Goal: Complete application form

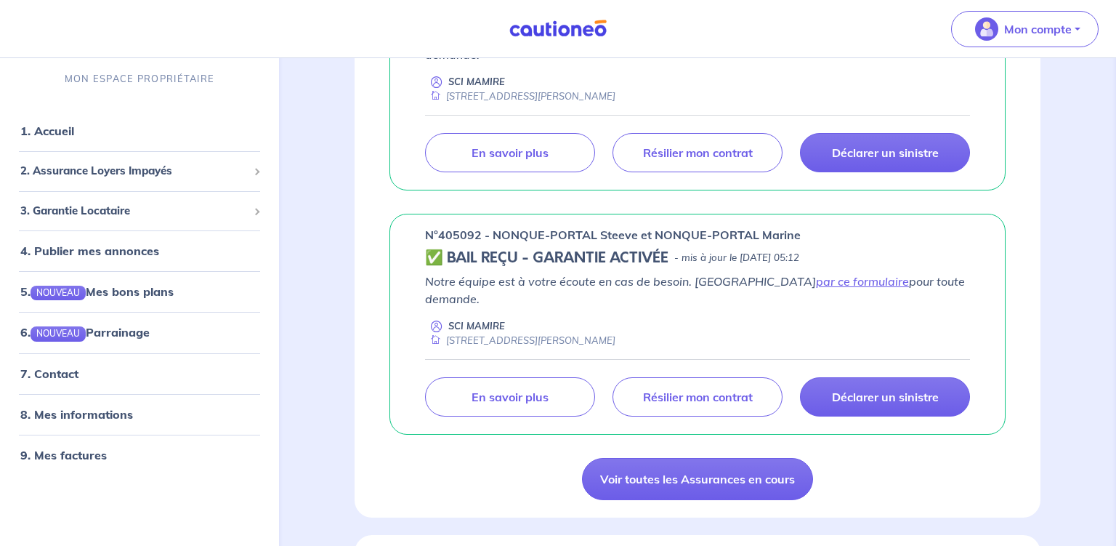
scroll to position [844, 0]
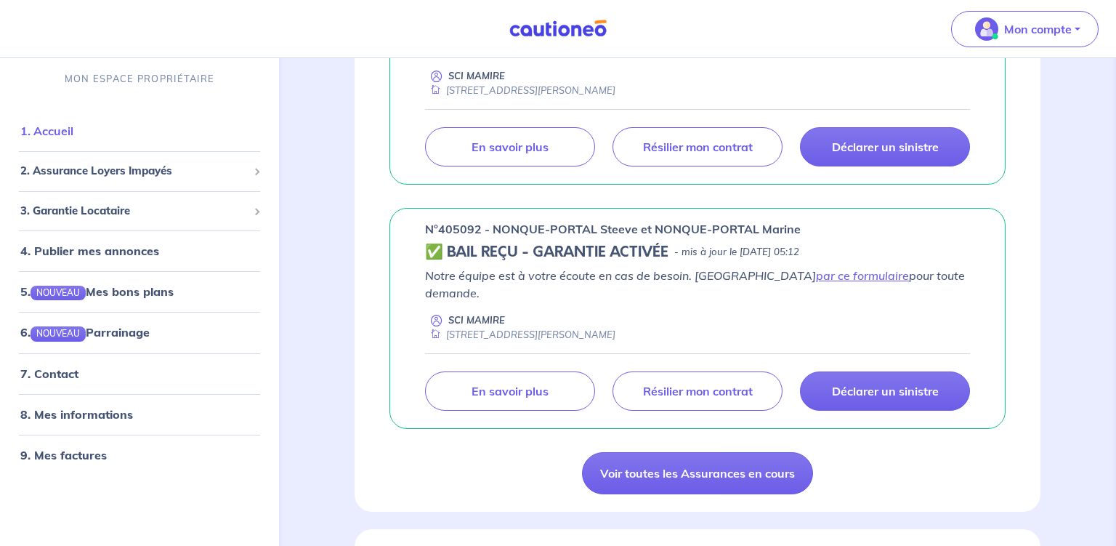
click at [42, 132] on link "1. Accueil" at bounding box center [46, 131] width 53 height 15
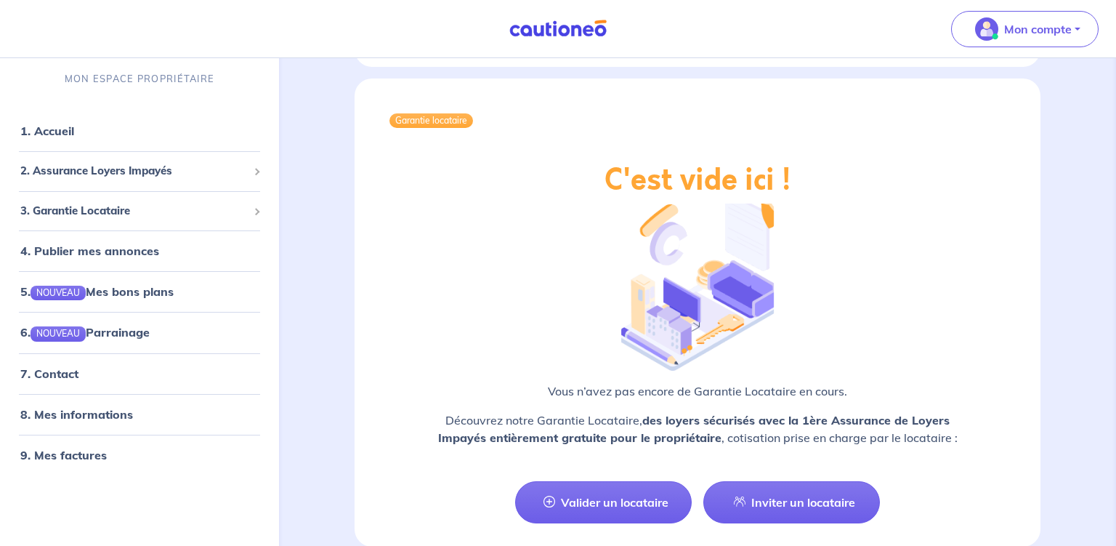
scroll to position [2319, 0]
click at [781, 480] on link "Inviter un locataire" at bounding box center [792, 501] width 177 height 42
select select "FR"
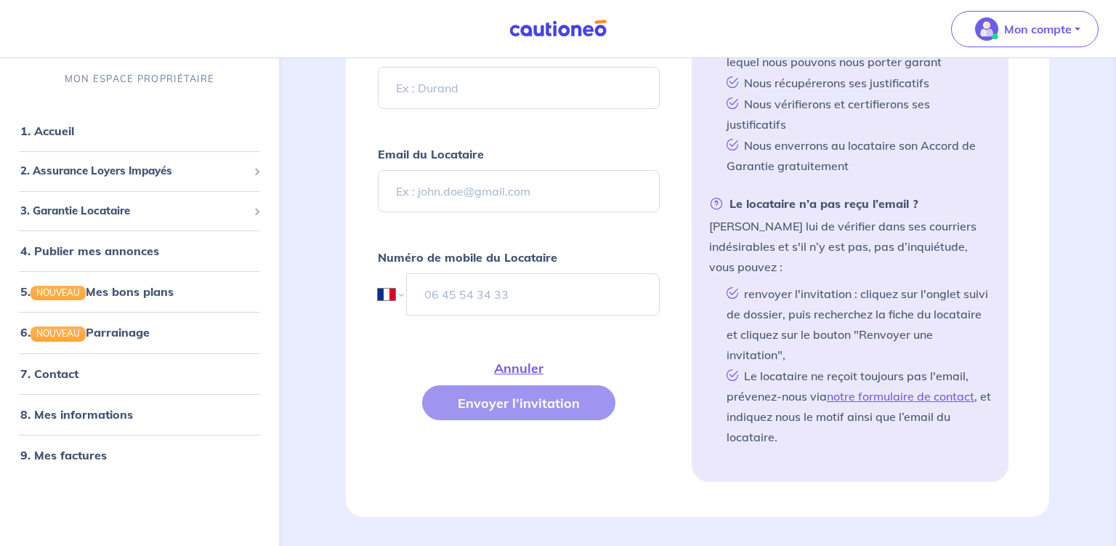
scroll to position [571, 0]
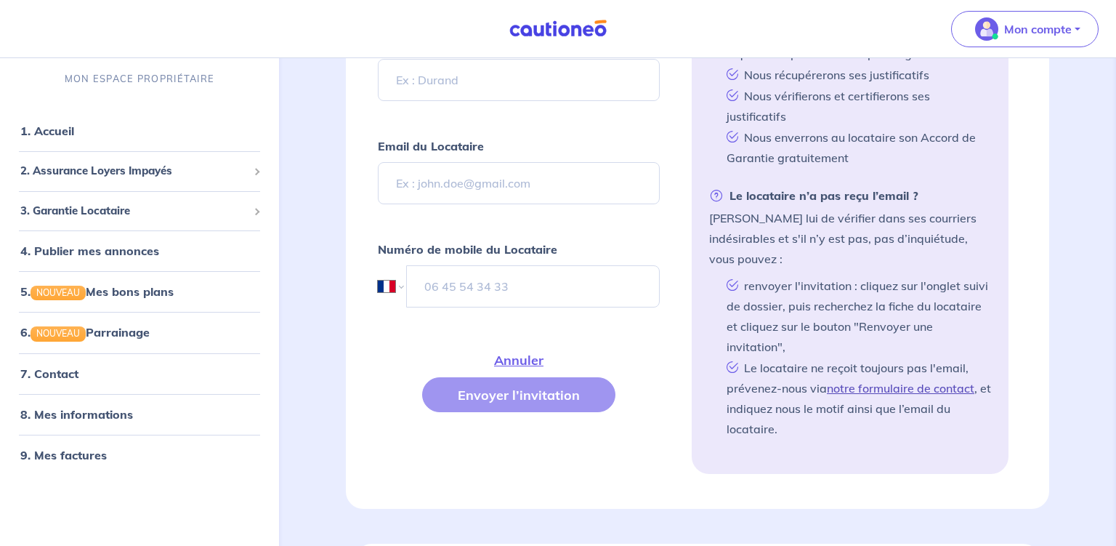
click at [897, 381] on link "notre formulaire de contact" at bounding box center [901, 388] width 148 height 15
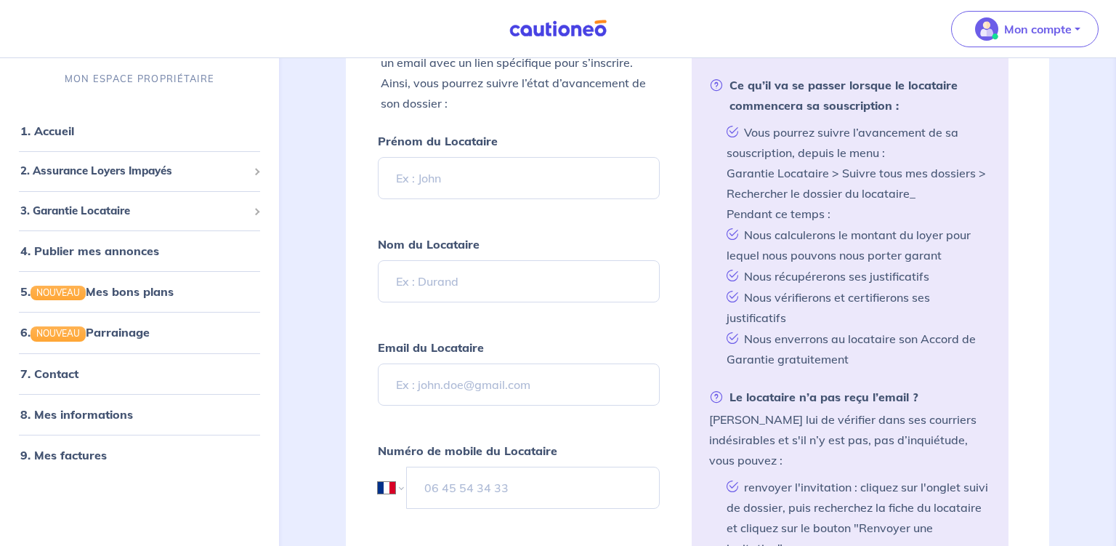
scroll to position [340, 0]
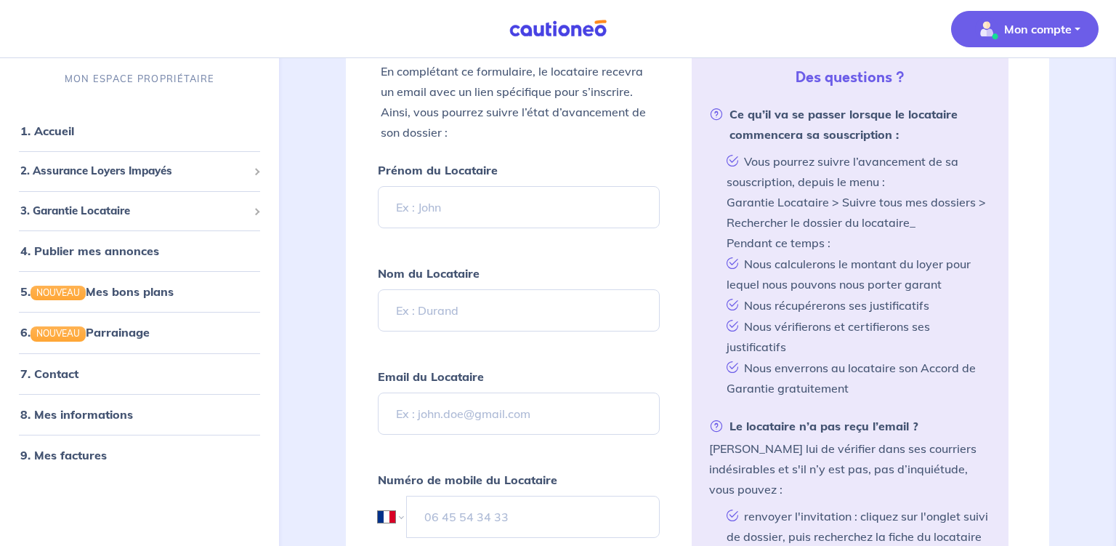
click at [1051, 25] on p "Mon compte" at bounding box center [1038, 28] width 68 height 17
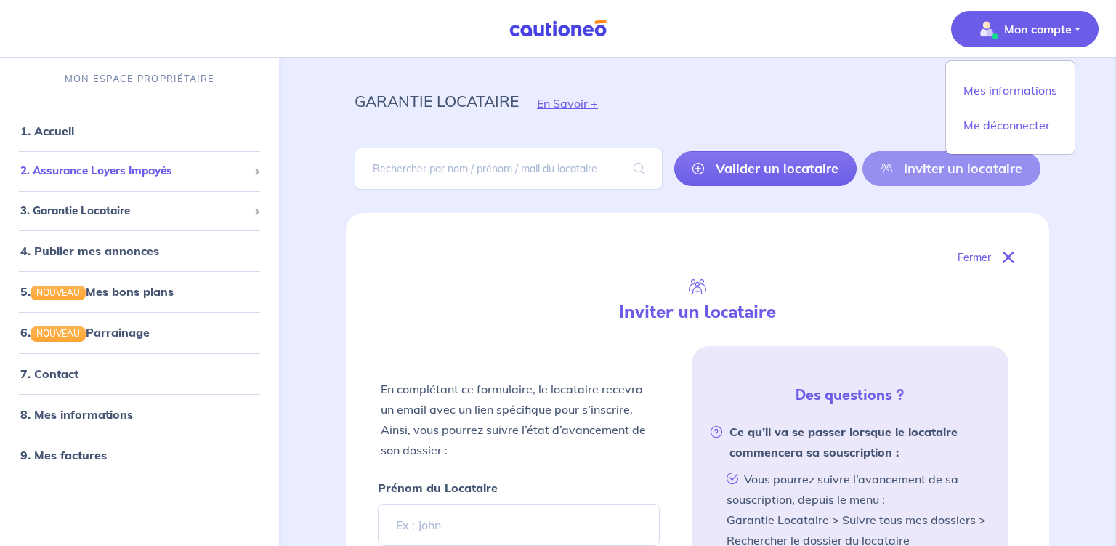
scroll to position [0, 0]
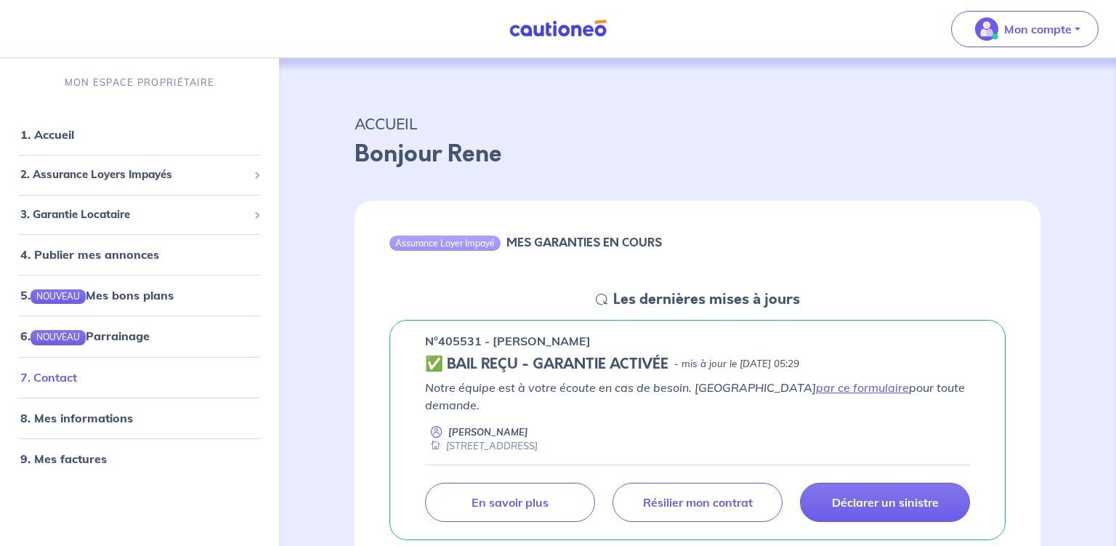
click at [53, 376] on link "7. Contact" at bounding box center [48, 377] width 57 height 15
click at [52, 136] on link "1. Accueil" at bounding box center [46, 134] width 53 height 15
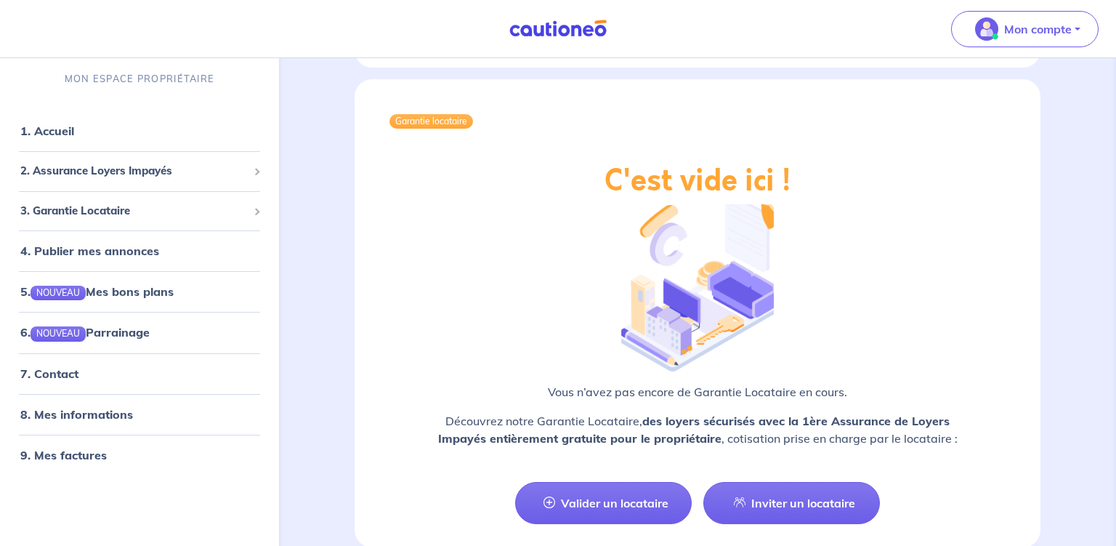
scroll to position [2319, 0]
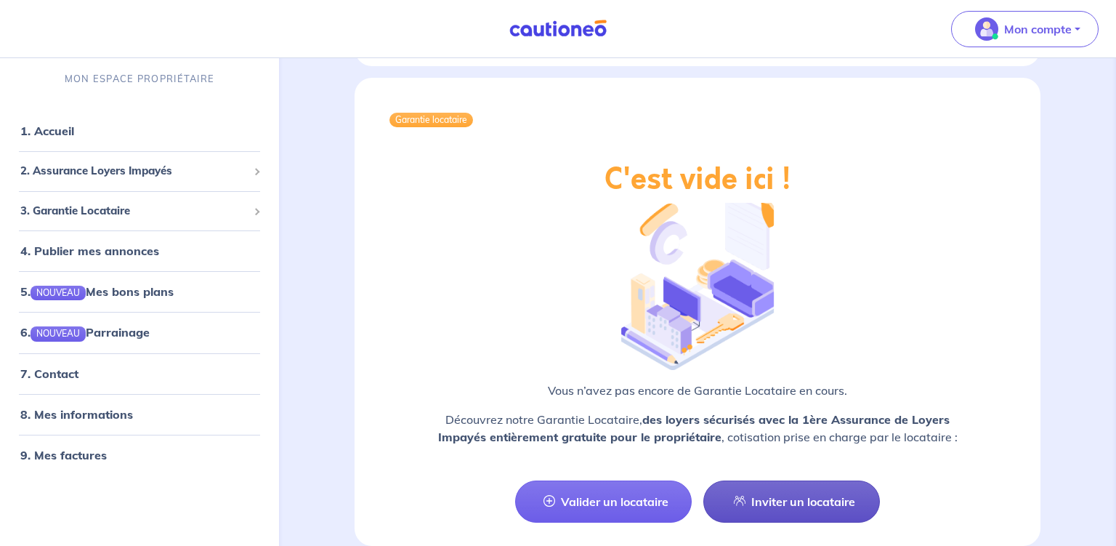
click at [821, 480] on link "Inviter un locataire" at bounding box center [792, 501] width 177 height 42
select select "FR"
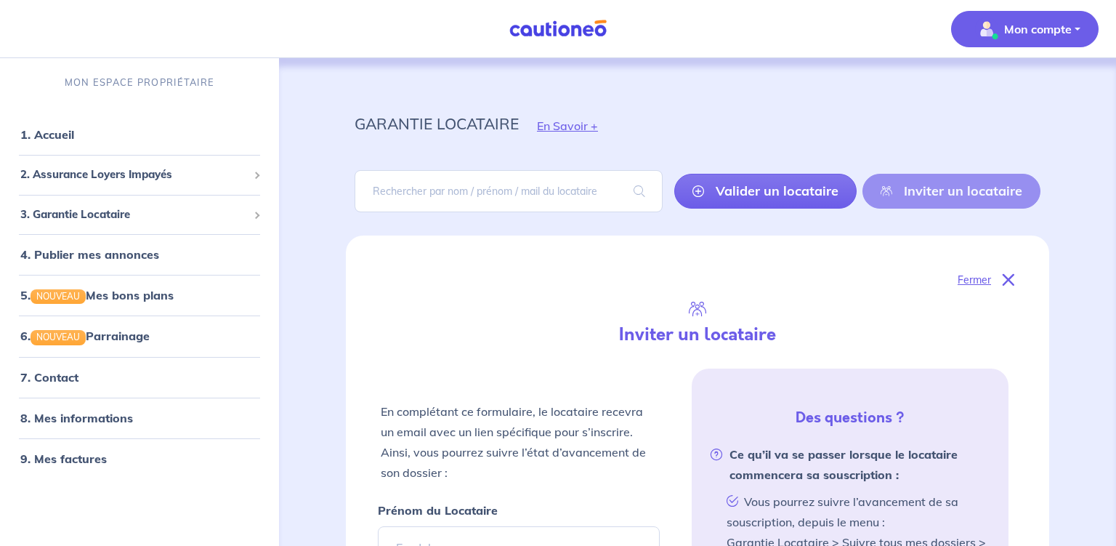
click at [1039, 31] on p "Mon compte" at bounding box center [1038, 28] width 68 height 17
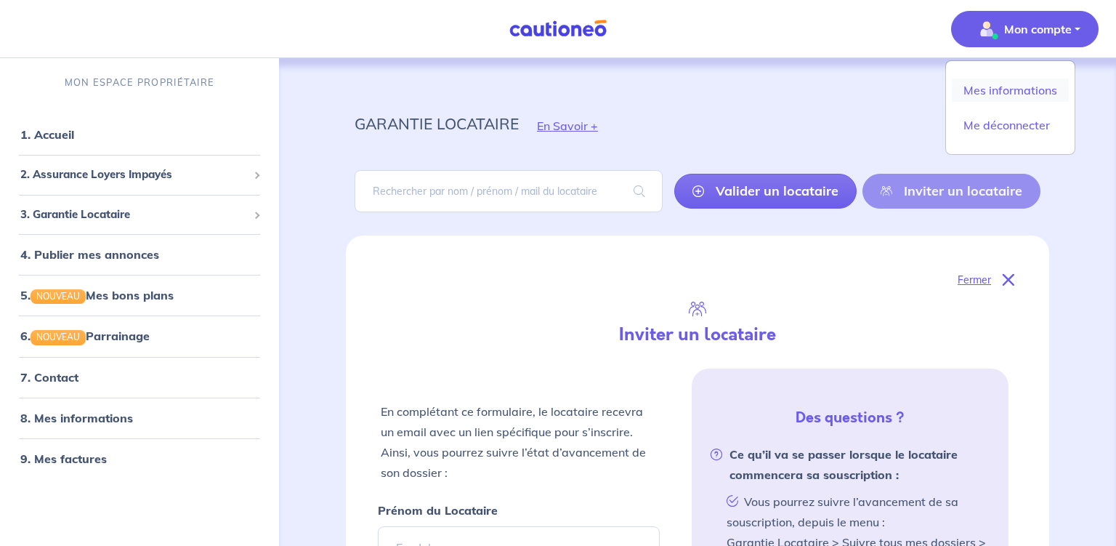
click at [1031, 91] on link "Mes informations" at bounding box center [1010, 89] width 117 height 23
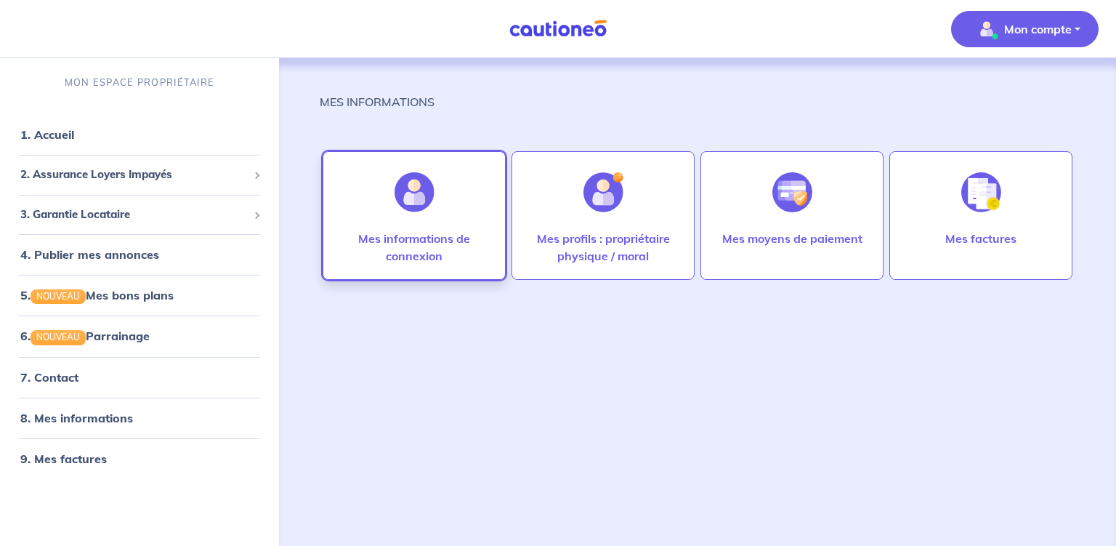
click at [407, 205] on img at bounding box center [415, 192] width 40 height 40
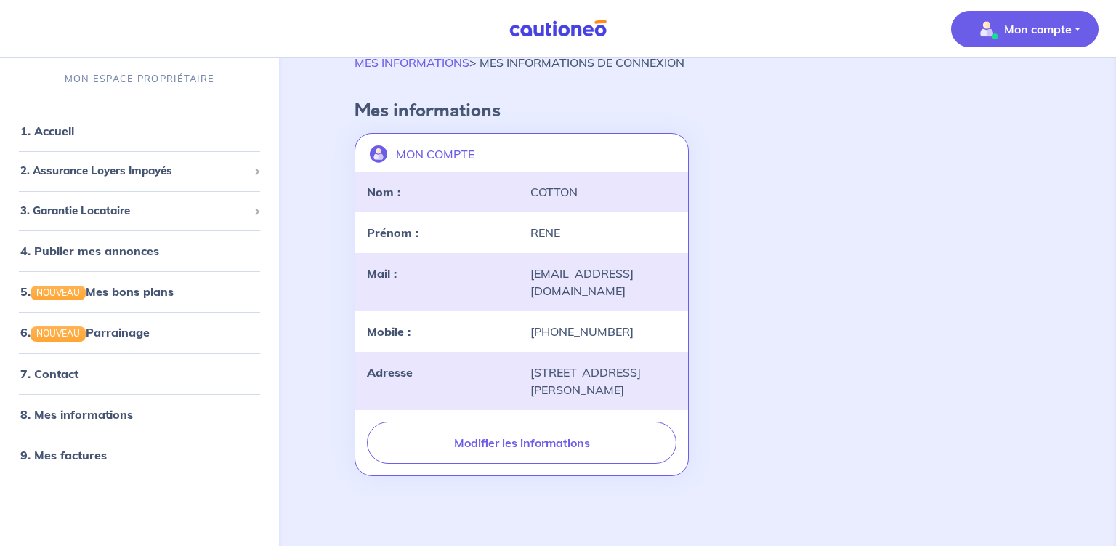
scroll to position [44, 0]
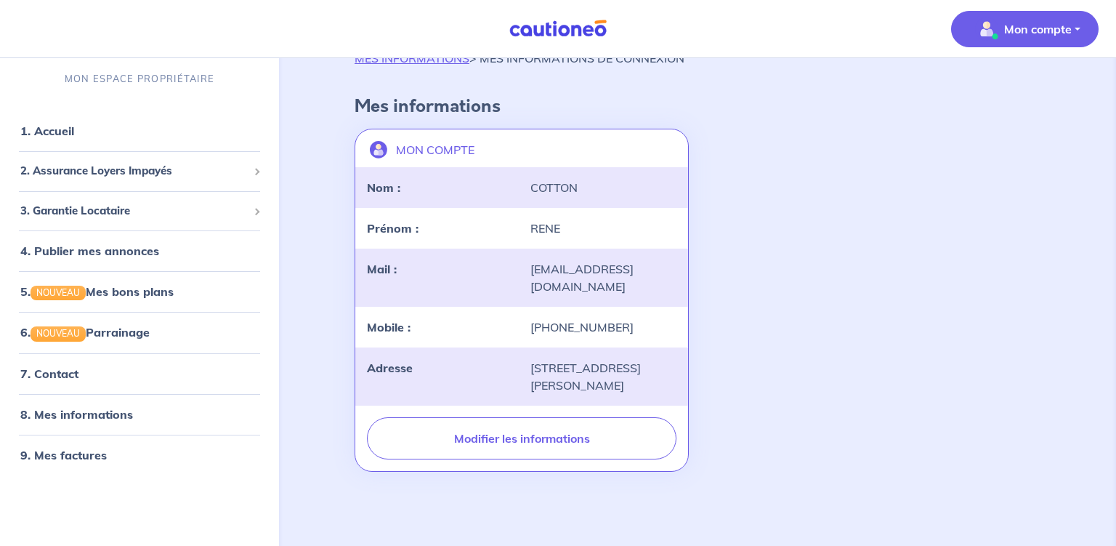
click at [876, 306] on div "MON COMPTE landlord-id BAh7CEkiCGdpZAY6BkVUSSJWZ2lkOi8vY2F1dGlvbmVvLWNvcmUvVXNl…" at bounding box center [698, 300] width 704 height 355
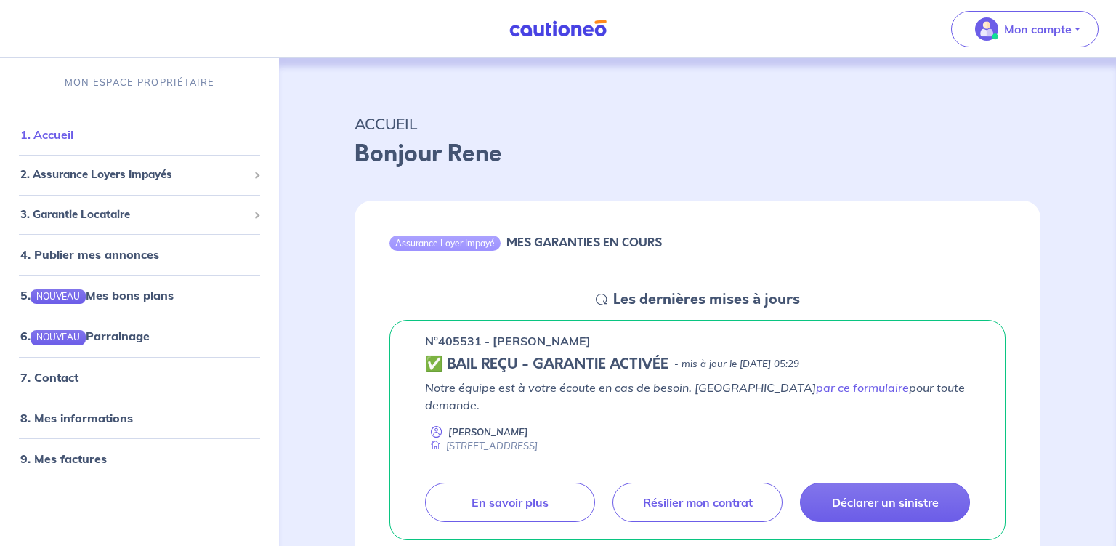
click at [52, 135] on link "1. Accueil" at bounding box center [46, 134] width 53 height 15
click at [68, 176] on span "2. Assurance Loyers Impayés" at bounding box center [133, 174] width 227 height 17
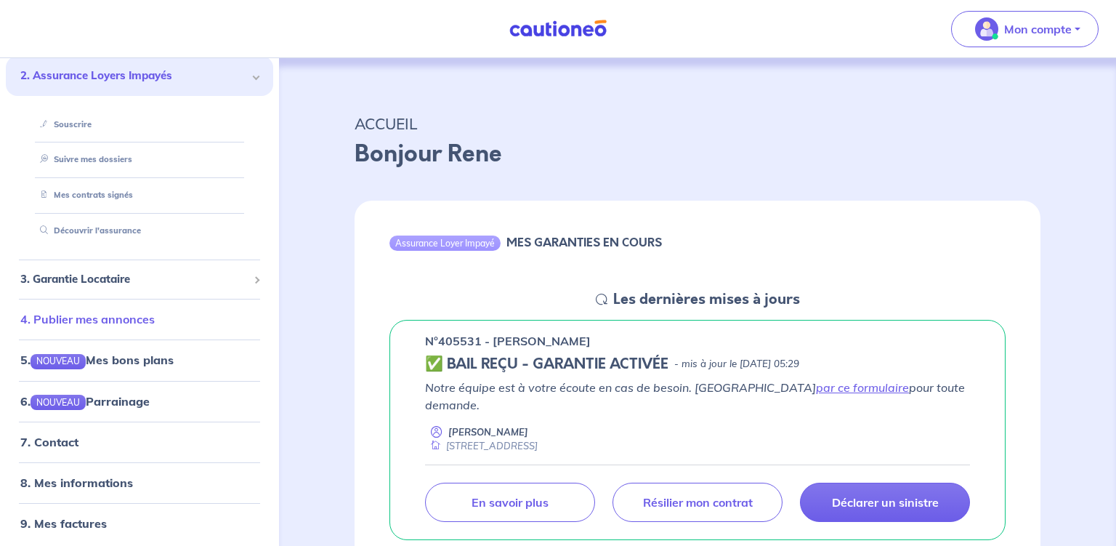
scroll to position [100, 0]
click at [124, 321] on link "4. Publier mes annonces" at bounding box center [87, 318] width 134 height 15
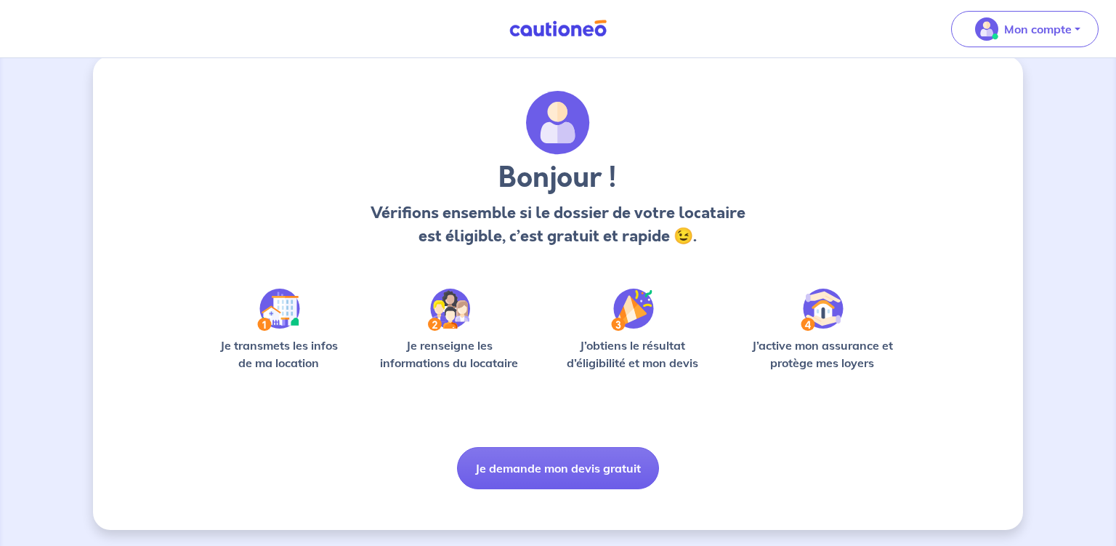
scroll to position [20, 0]
click at [452, 347] on p "Je renseigne les informations du locataire" at bounding box center [449, 353] width 156 height 35
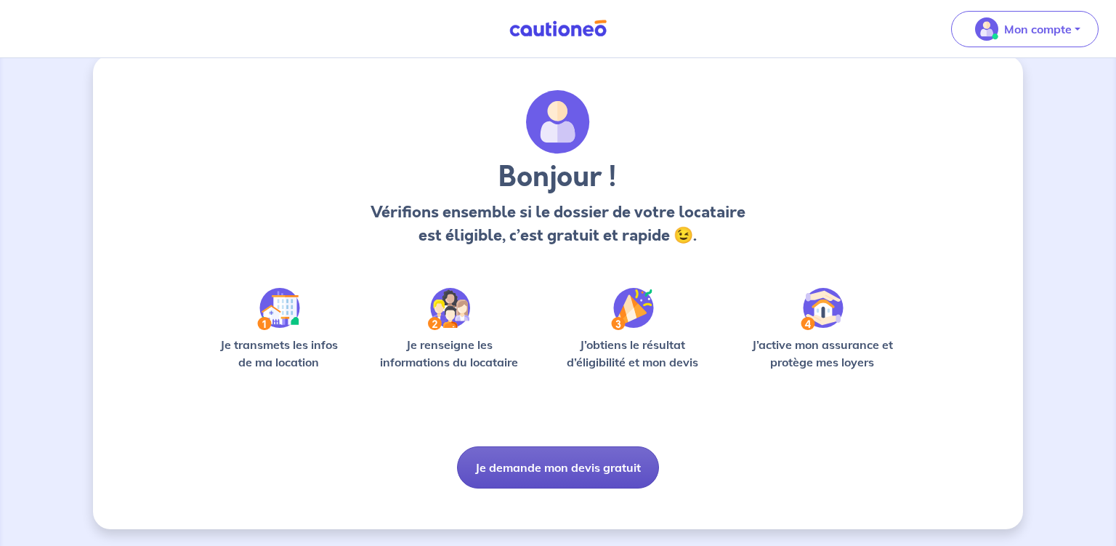
click at [543, 467] on button "Je demande mon devis gratuit" at bounding box center [558, 467] width 202 height 42
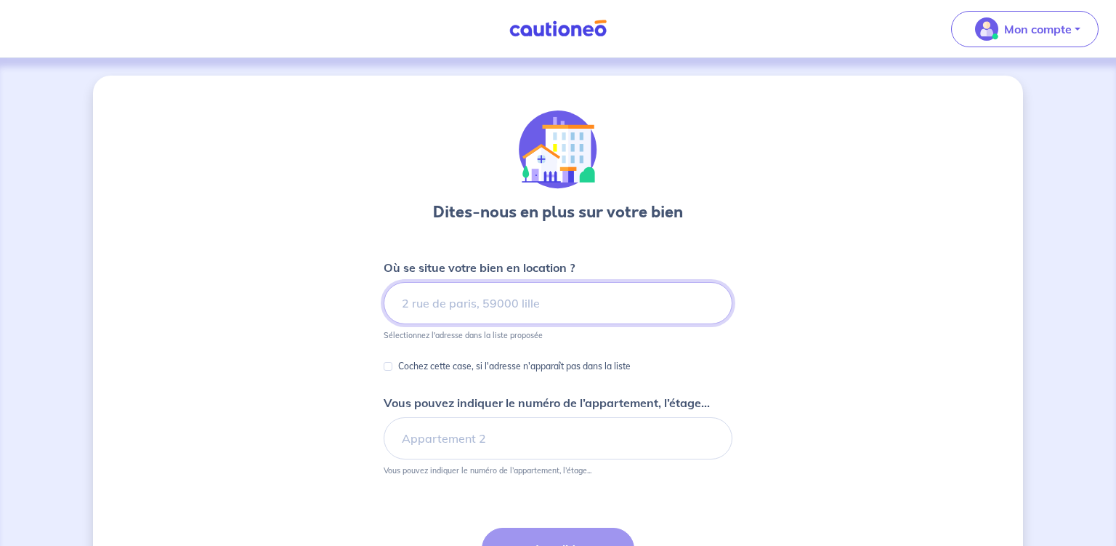
click at [422, 310] on input at bounding box center [558, 303] width 349 height 42
click at [411, 306] on input at bounding box center [558, 303] width 349 height 42
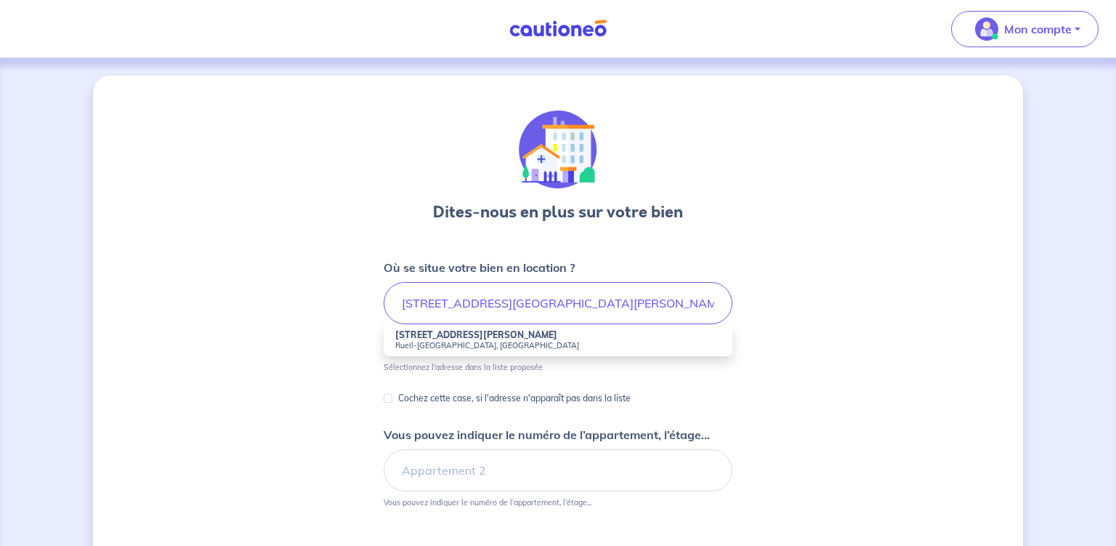
click at [462, 339] on strong "[STREET_ADDRESS][PERSON_NAME]" at bounding box center [476, 334] width 162 height 11
type input "[STREET_ADDRESS][PERSON_NAME]"
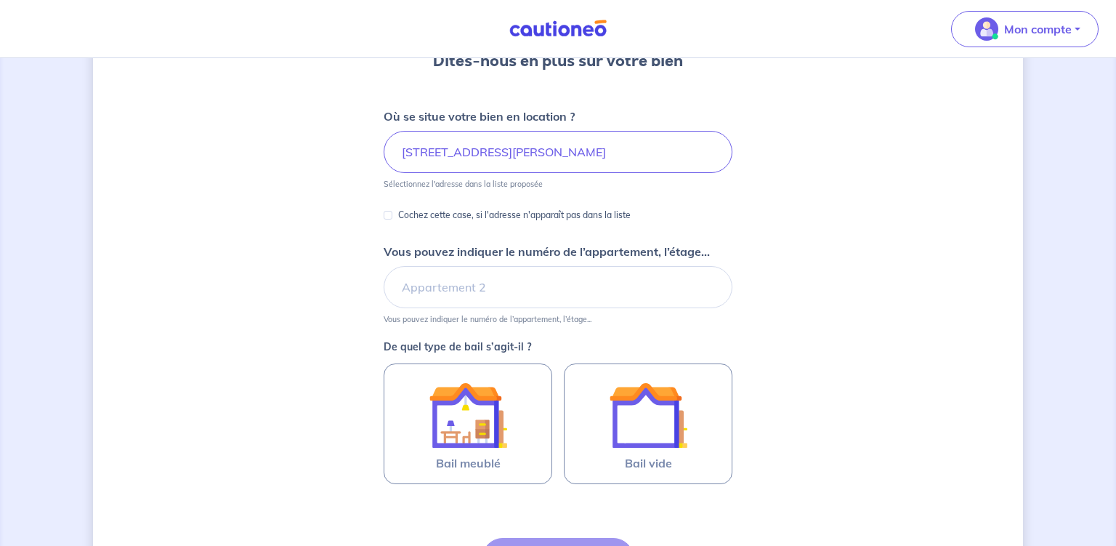
scroll to position [153, 0]
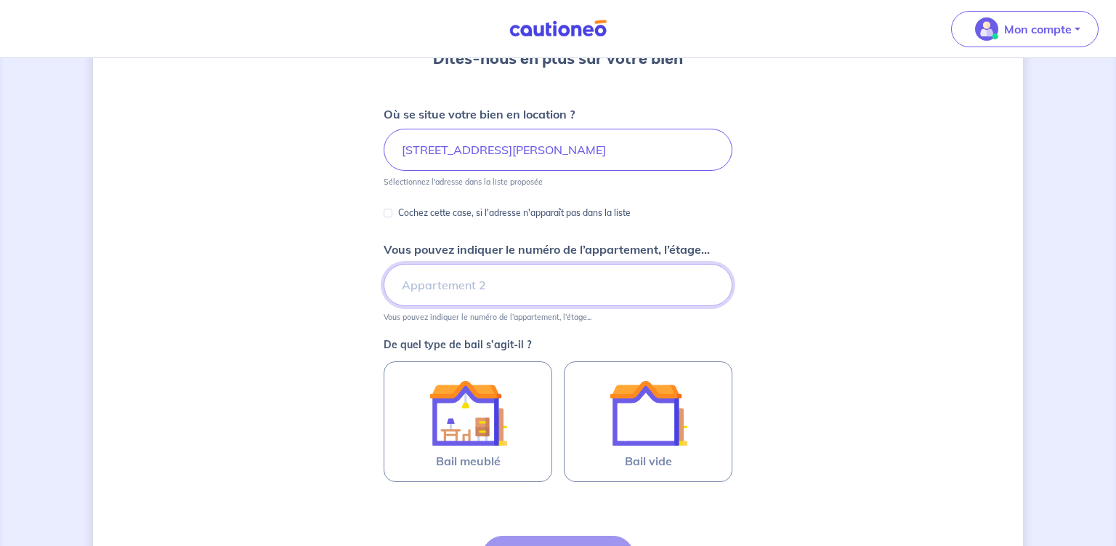
click at [435, 289] on input "Vous pouvez indiquer le numéro de l’appartement, l’étage..." at bounding box center [558, 285] width 349 height 42
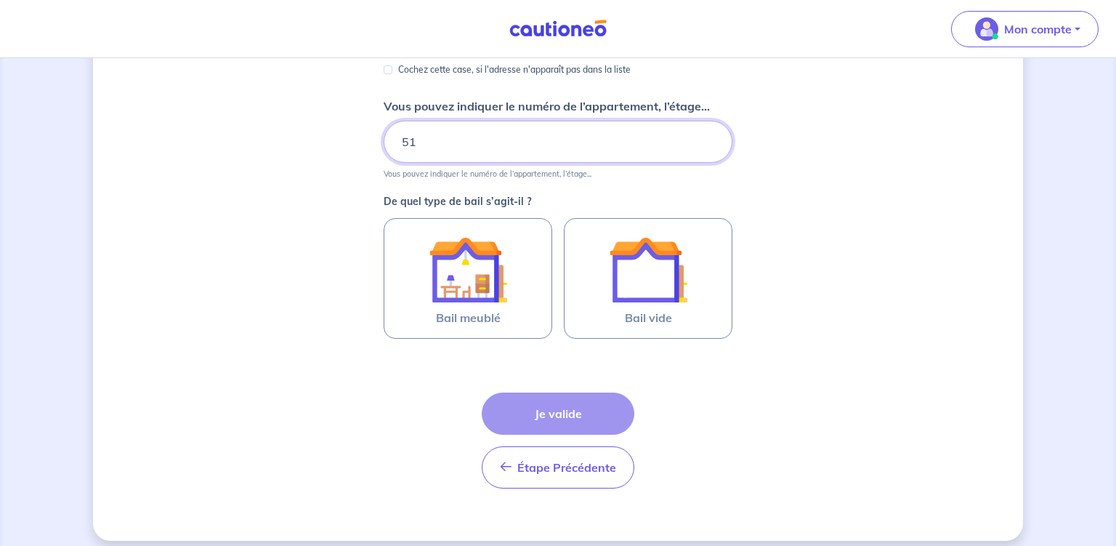
scroll to position [307, 0]
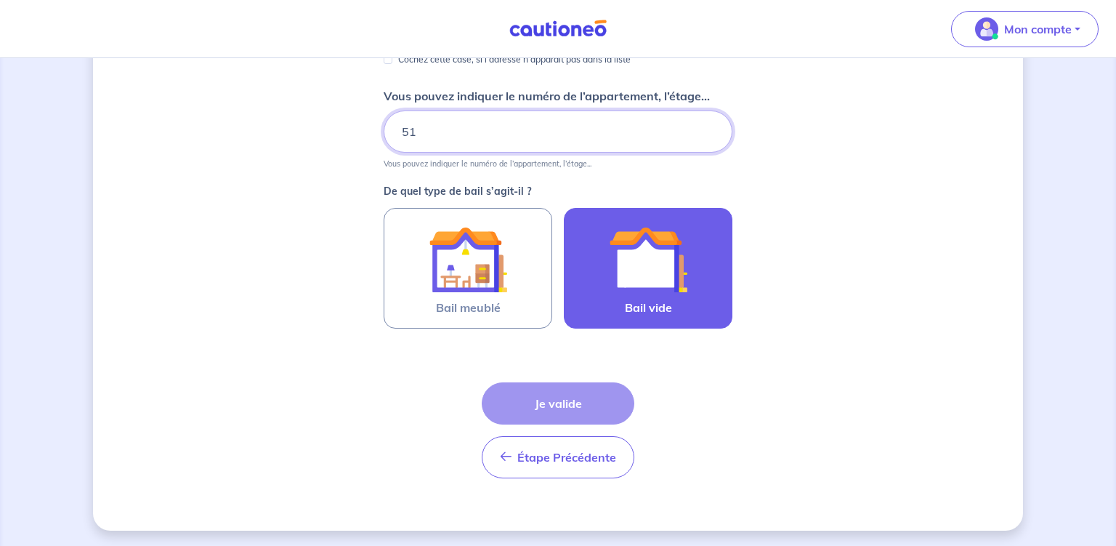
type input "51"
click at [632, 275] on img at bounding box center [648, 259] width 78 height 78
click at [0, 0] on input "Bail vide" at bounding box center [0, 0] width 0 height 0
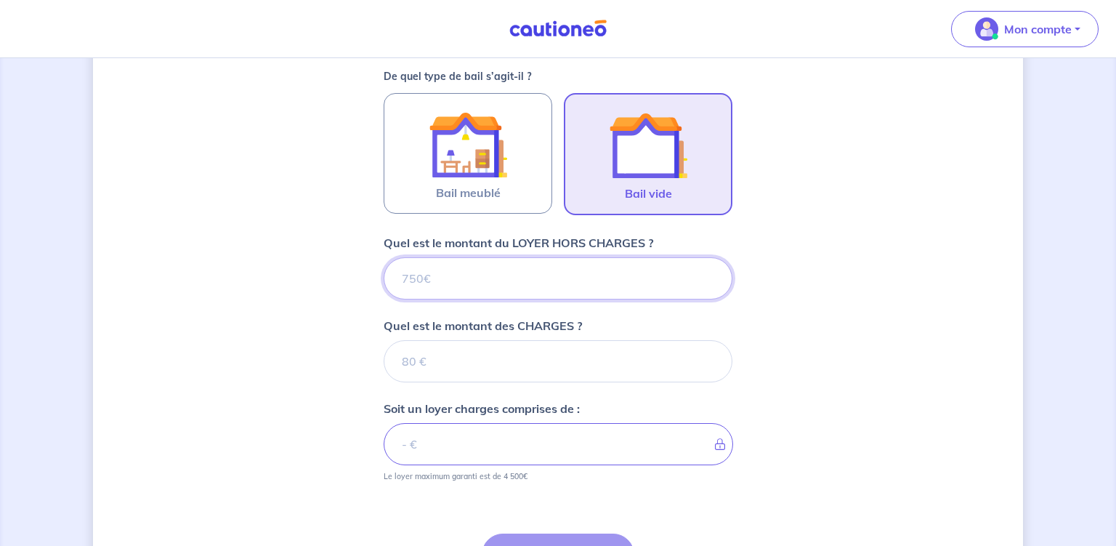
scroll to position [419, 0]
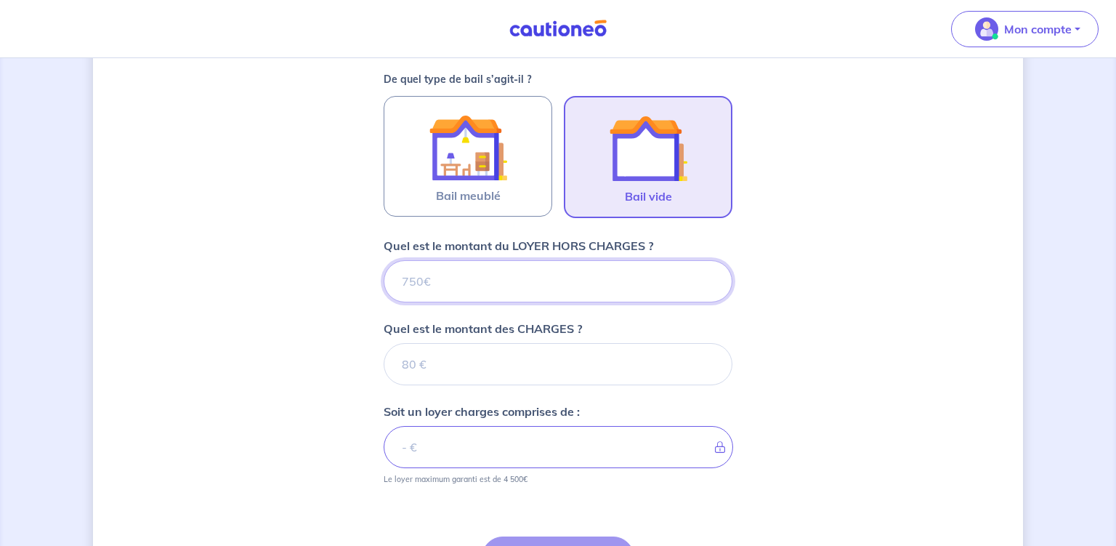
click at [416, 277] on input "Quel est le montant du LOYER HORS CHARGES ?" at bounding box center [558, 281] width 349 height 42
type input "7"
type input "73"
type input "730"
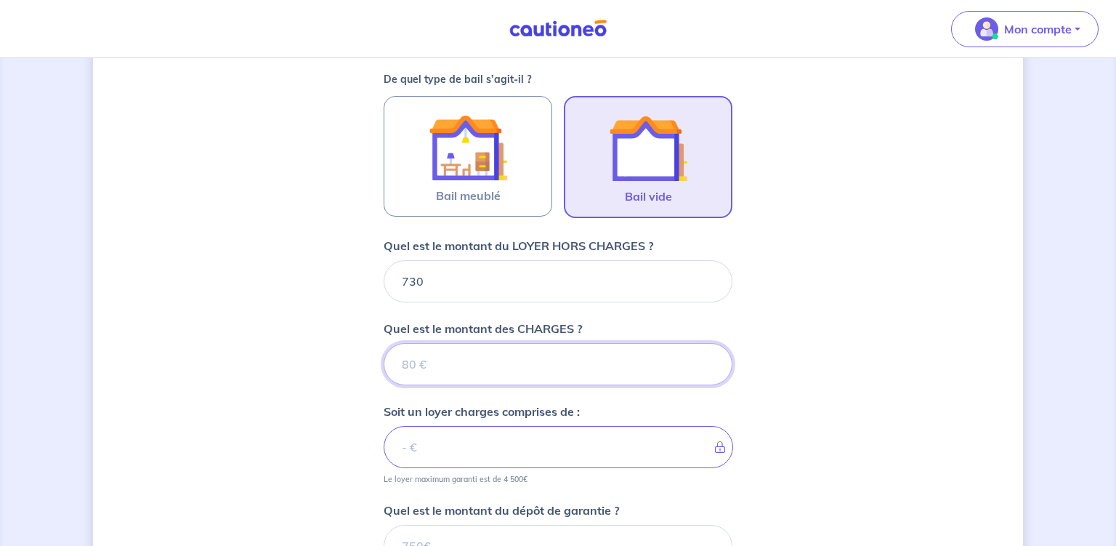
click at [420, 365] on input "Quel est le montant des CHARGES ?" at bounding box center [558, 364] width 349 height 42
type input "7"
type input "737"
type input "70"
type input "800"
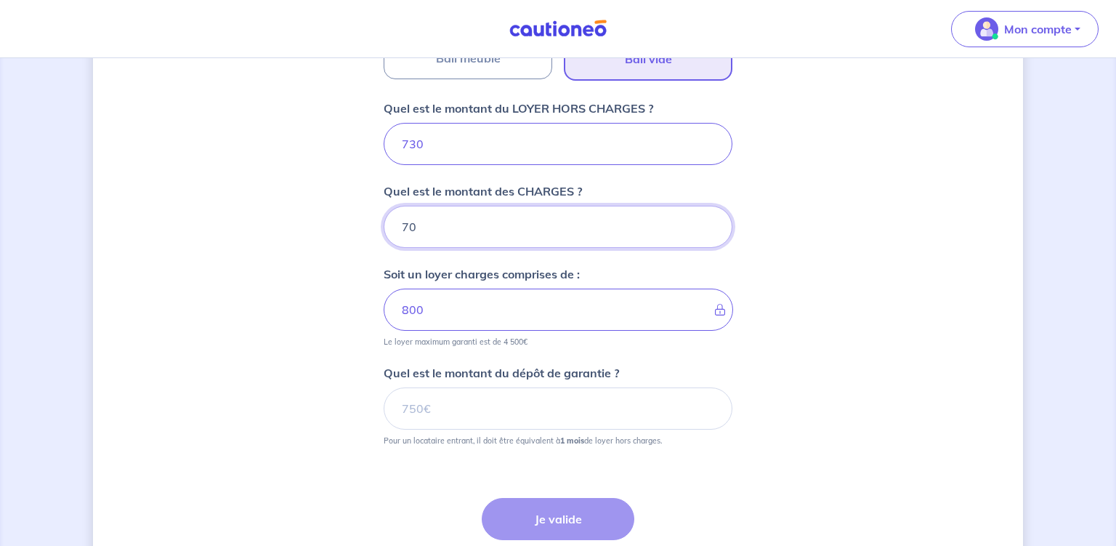
scroll to position [572, 0]
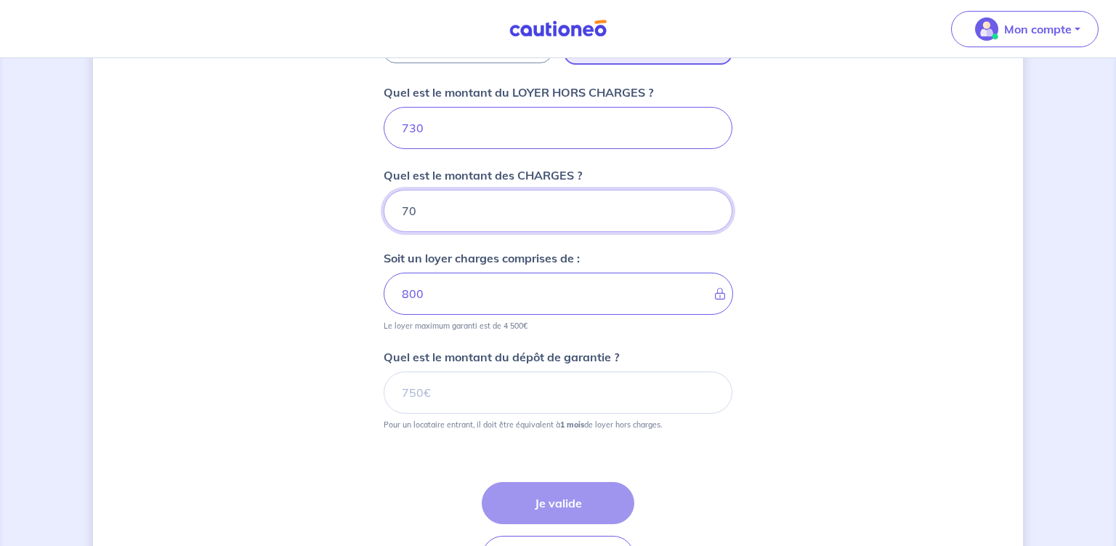
type input "70"
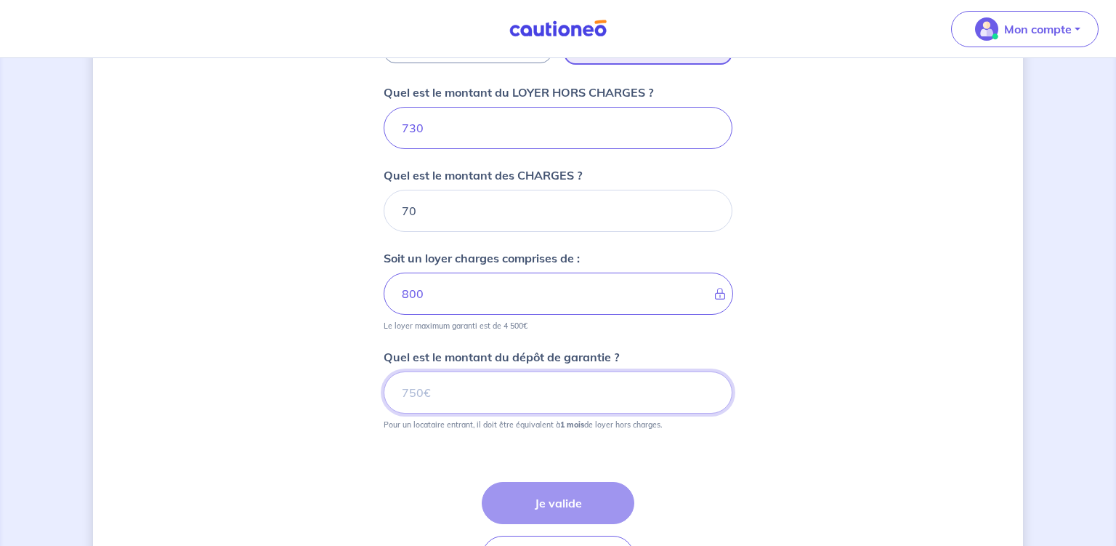
drag, startPoint x: 422, startPoint y: 391, endPoint x: 378, endPoint y: 388, distance: 44.4
click at [384, 388] on input "Quel est le montant du dépôt de garantie ?" at bounding box center [558, 392] width 349 height 42
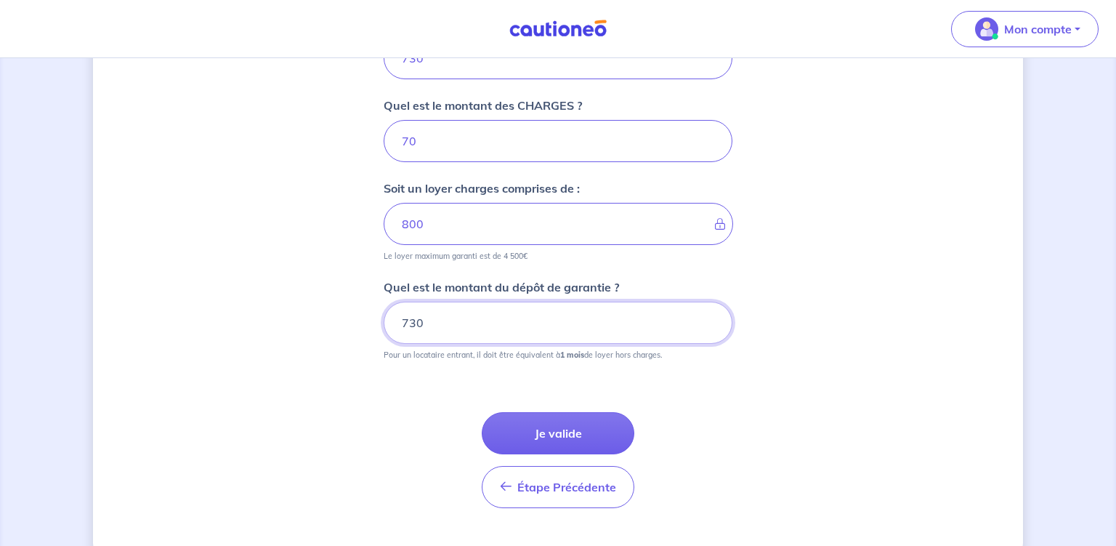
scroll to position [671, 0]
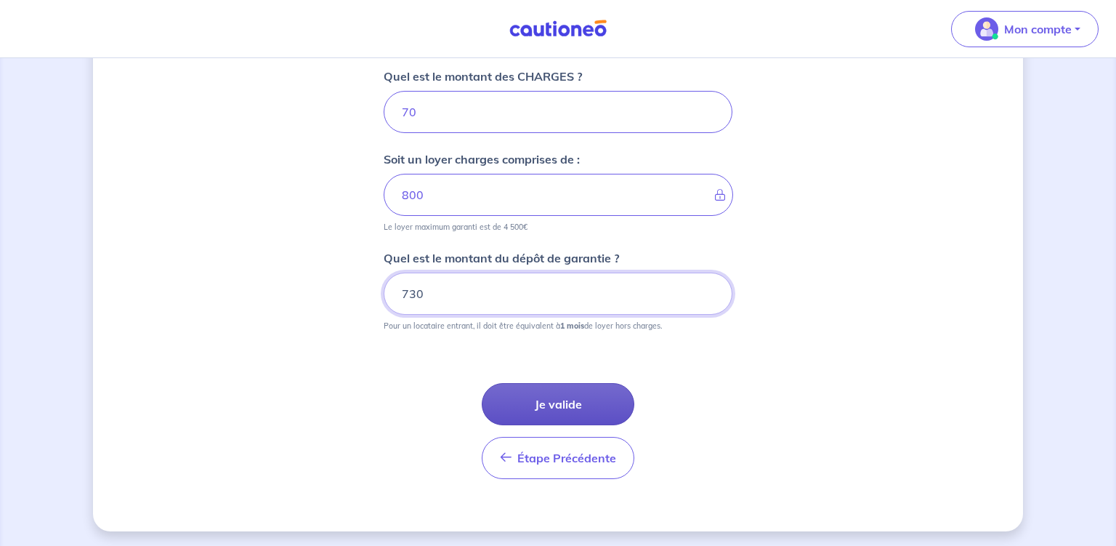
type input "730"
click at [557, 406] on button "Je valide" at bounding box center [558, 404] width 153 height 42
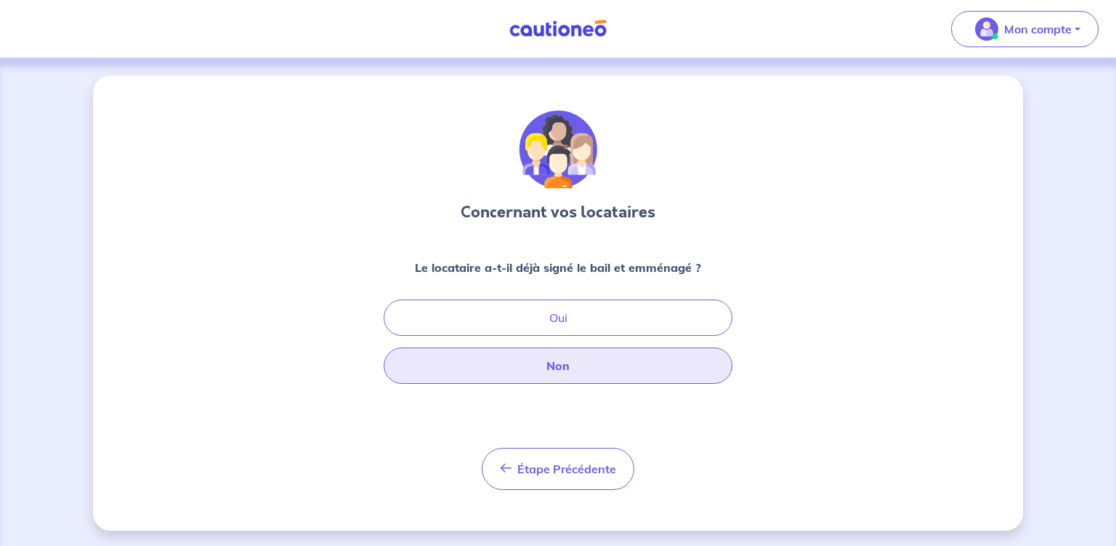
click at [561, 369] on button "Non" at bounding box center [558, 365] width 349 height 36
